Goal: Find specific page/section: Find specific page/section

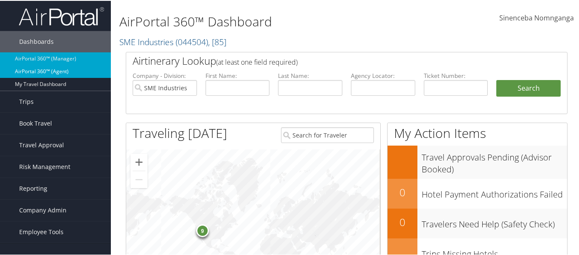
click at [29, 67] on link "AirPortal 360™ (Agent)" at bounding box center [55, 70] width 111 height 13
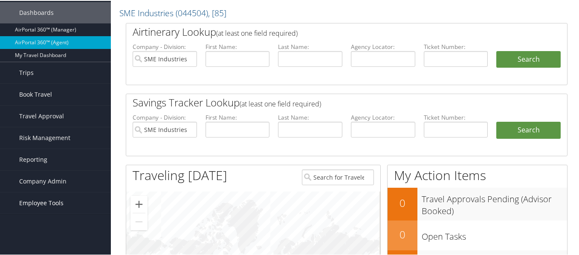
scroll to position [43, 0]
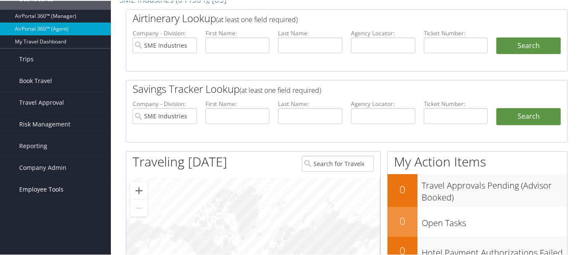
click at [39, 189] on span "Employee Tools" at bounding box center [41, 188] width 44 height 21
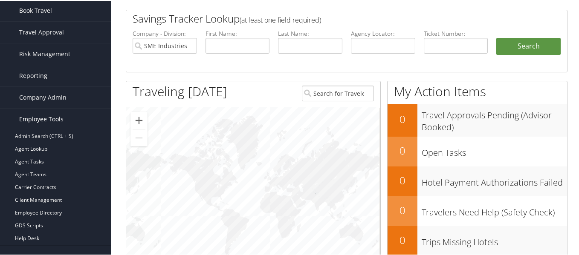
scroll to position [128, 0]
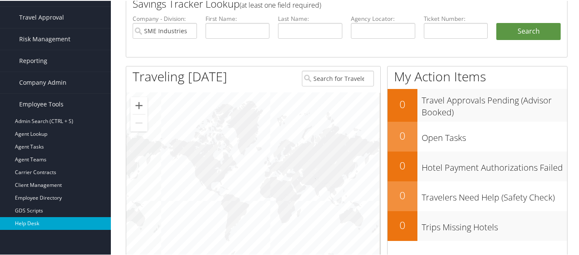
click at [32, 224] on link "Help Desk" at bounding box center [55, 223] width 111 height 13
